Goal: Task Accomplishment & Management: Use online tool/utility

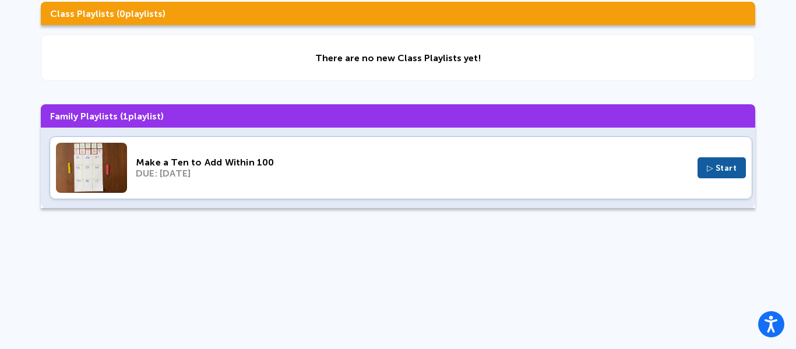
scroll to position [108, 0]
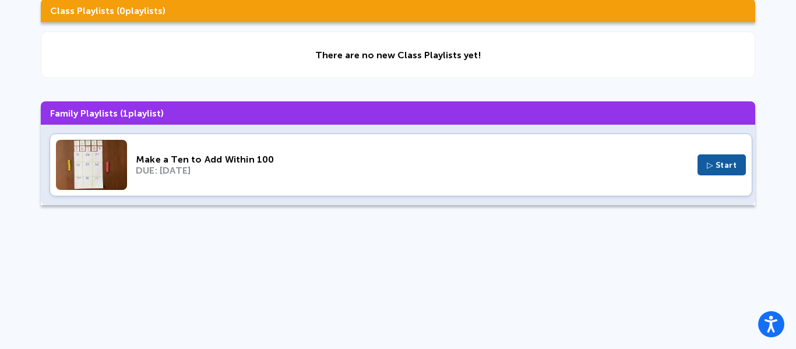
click at [212, 175] on div "DUE: Oct 2, 2025" at bounding box center [412, 170] width 553 height 11
click at [716, 165] on span "▷ Start" at bounding box center [722, 165] width 30 height 10
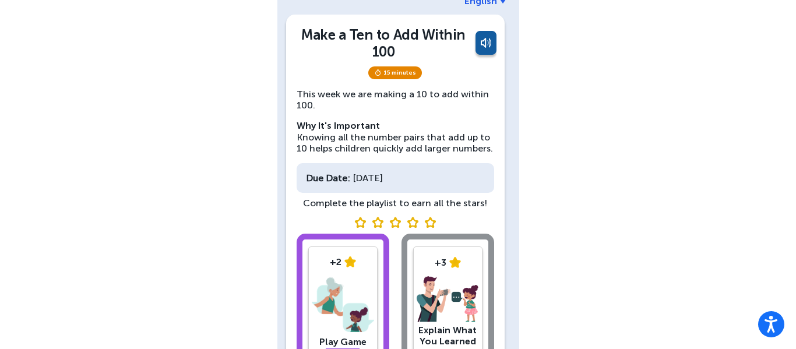
scroll to position [65, 0]
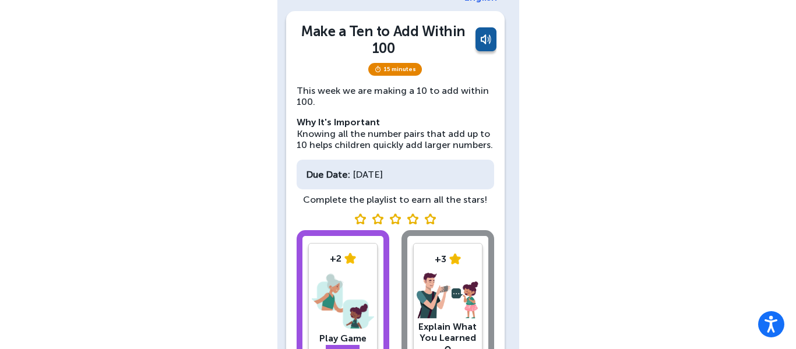
click at [434, 232] on div "+2 Play Game Start +3 Explain What You Learned" at bounding box center [396, 305] width 198 height 150
click at [434, 224] on img at bounding box center [430, 218] width 12 height 11
click at [362, 232] on div "+2 Play Game Start" at bounding box center [343, 303] width 93 height 146
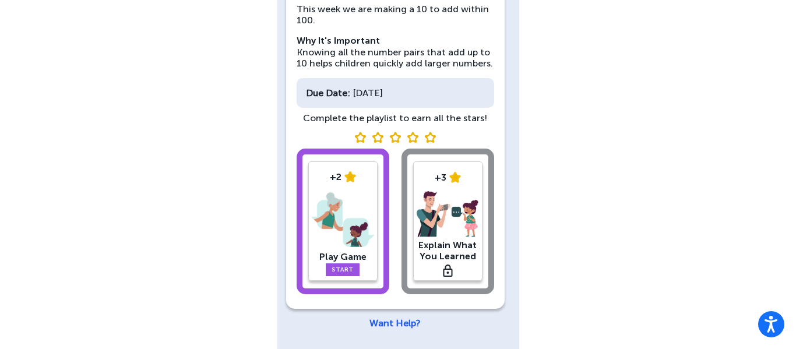
click at [356, 242] on img at bounding box center [343, 219] width 62 height 61
click at [467, 234] on div "+2 Play Game Start +3 Explain What You Learned" at bounding box center [396, 224] width 198 height 150
click at [348, 252] on div "Play Game" at bounding box center [343, 256] width 62 height 11
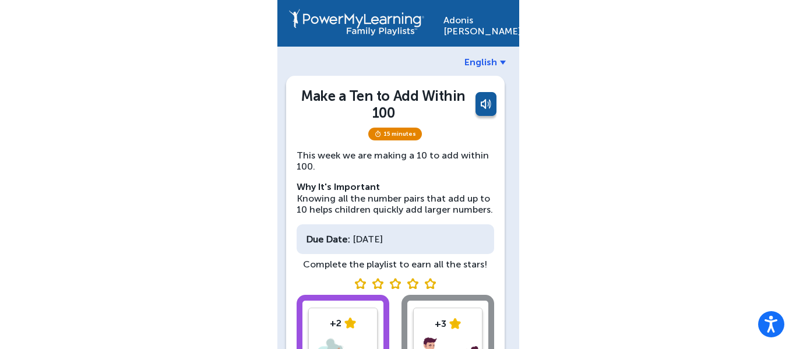
scroll to position [1, 0]
click at [368, 117] on div "Make a Ten to Add Within 100" at bounding box center [384, 104] width 174 height 34
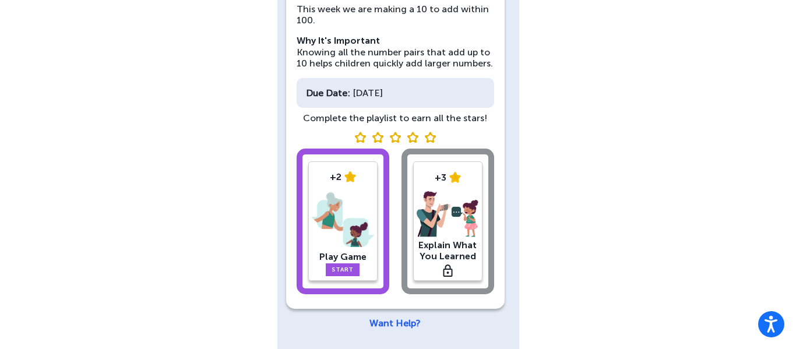
click at [341, 226] on img at bounding box center [343, 219] width 62 height 61
click at [347, 247] on img at bounding box center [343, 219] width 62 height 61
click at [351, 263] on link "Start" at bounding box center [343, 269] width 34 height 13
click at [356, 249] on img at bounding box center [343, 219] width 62 height 61
click at [349, 249] on img at bounding box center [343, 219] width 62 height 61
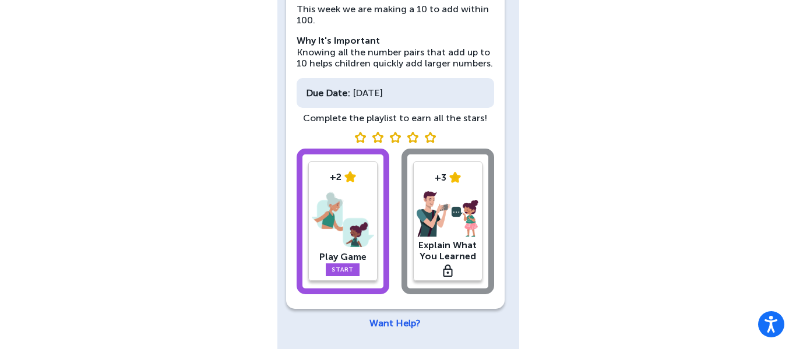
click at [382, 328] on link "Want Help?" at bounding box center [395, 323] width 51 height 11
click at [366, 182] on div "+2 Play Game Start" at bounding box center [342, 220] width 69 height 119
click at [343, 190] on img at bounding box center [343, 219] width 62 height 61
click at [319, 214] on img at bounding box center [343, 219] width 62 height 61
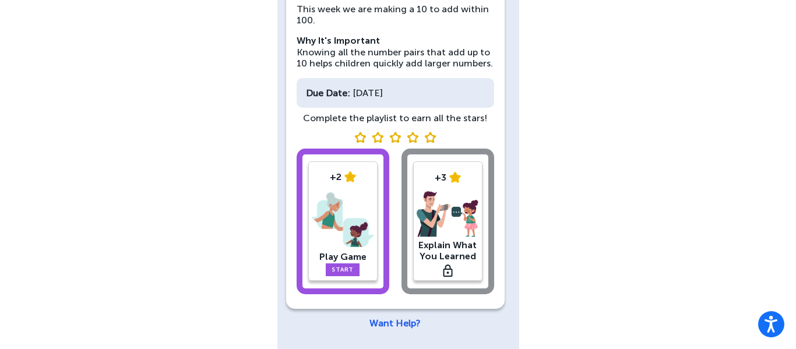
click at [343, 190] on img at bounding box center [343, 219] width 62 height 61
click at [612, 156] on div "[PERSON_NAME] English Make a Ten to Add Within 100 15 minutes This week we are …" at bounding box center [398, 101] width 796 height 495
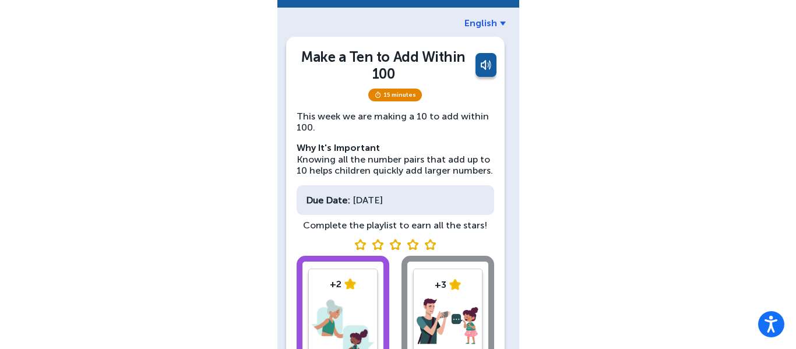
scroll to position [0, 0]
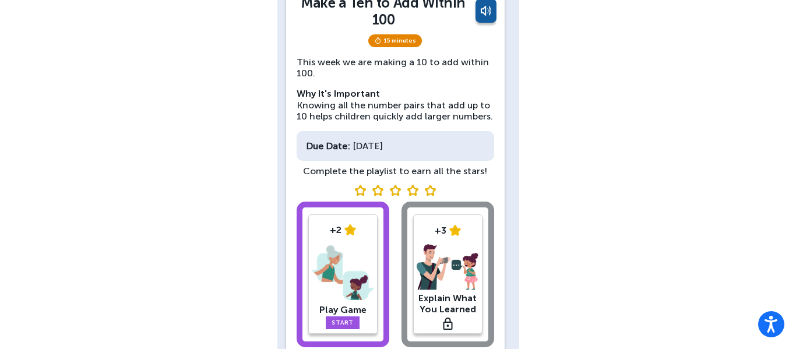
scroll to position [146, 0]
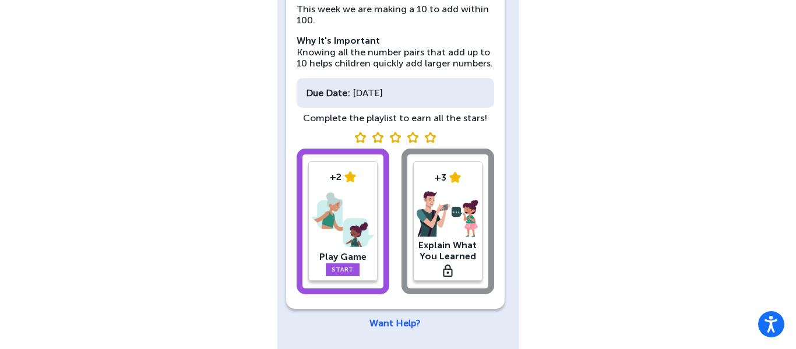
click at [390, 318] on link "Want Help?" at bounding box center [395, 323] width 51 height 11
click at [332, 174] on div "+2" at bounding box center [343, 176] width 62 height 11
click at [379, 133] on img at bounding box center [378, 137] width 12 height 11
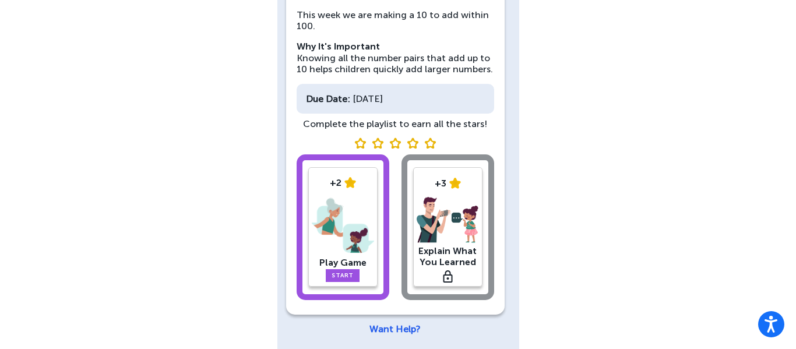
scroll to position [144, 0]
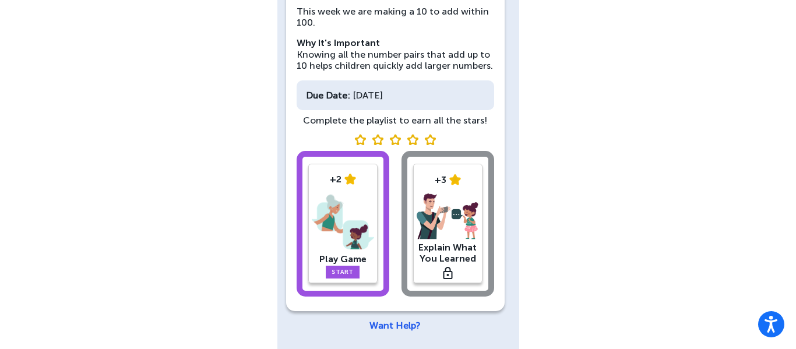
click at [344, 266] on link "Start" at bounding box center [343, 272] width 34 height 13
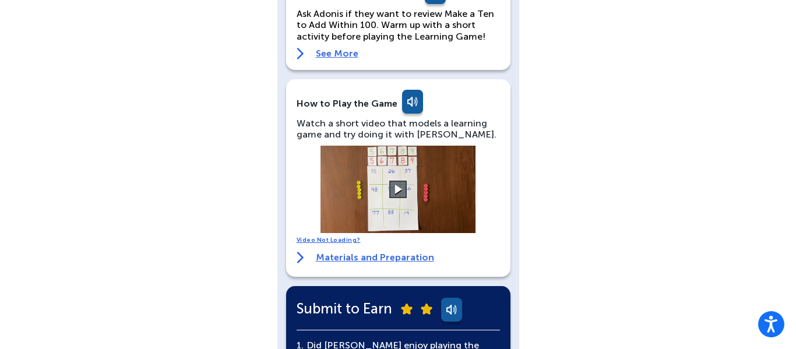
scroll to position [93, 0]
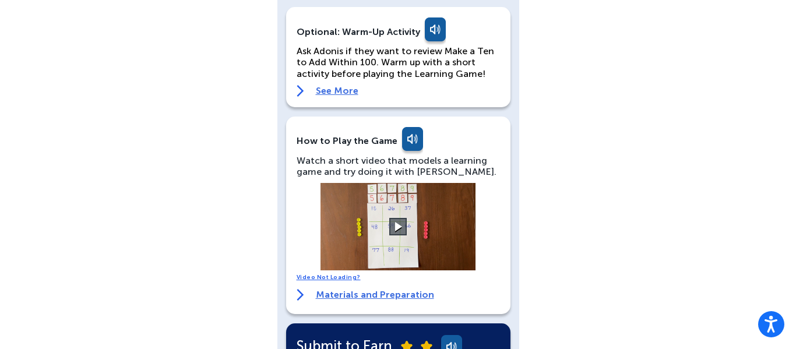
click at [345, 297] on link "Materials and Preparation" at bounding box center [366, 295] width 138 height 12
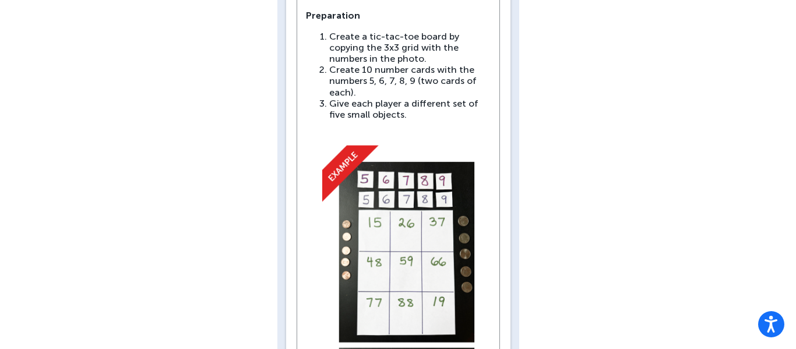
scroll to position [839, 0]
